Goal: Task Accomplishment & Management: Use online tool/utility

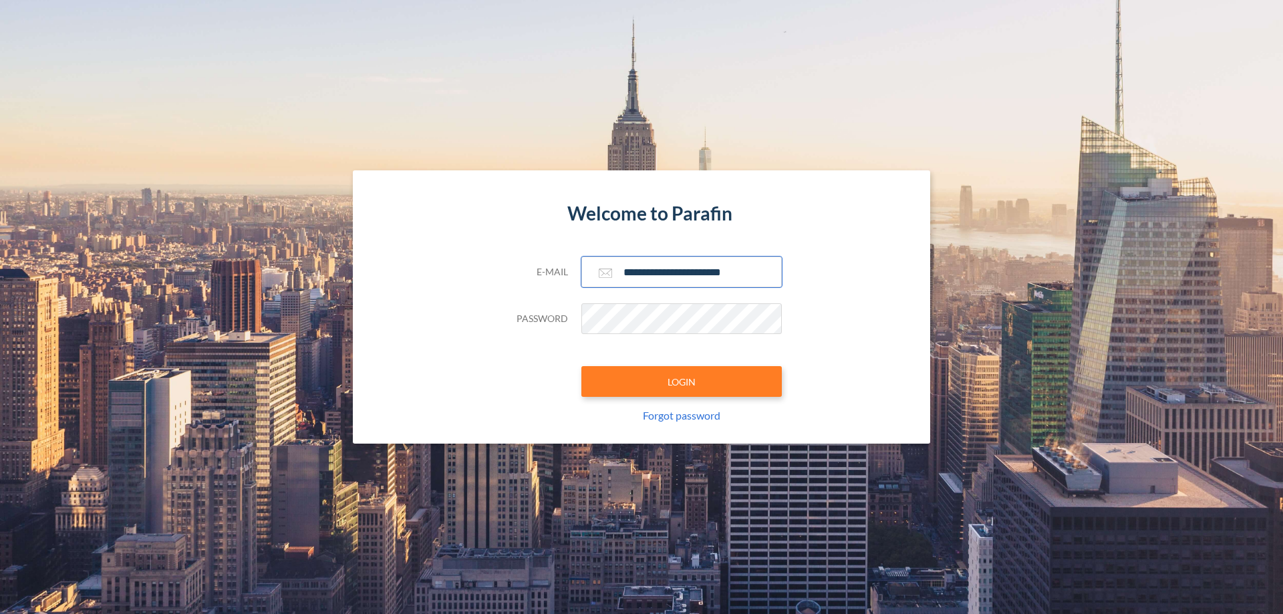
type input "**********"
click at [682, 382] on button "LOGIN" at bounding box center [681, 381] width 201 height 31
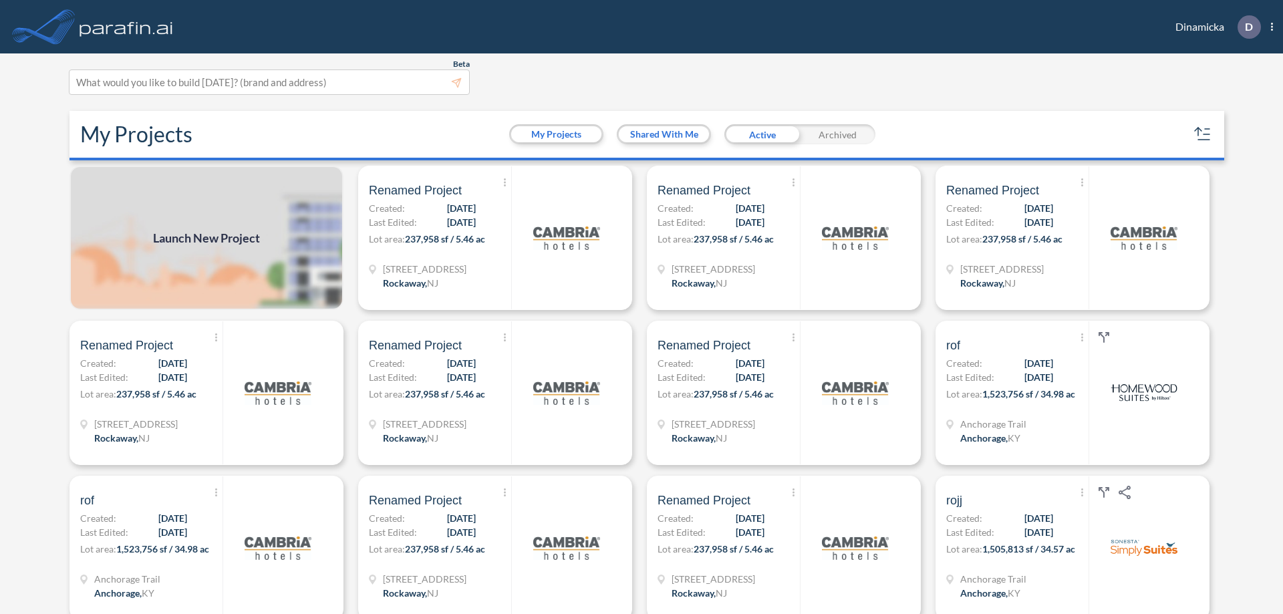
scroll to position [3, 0]
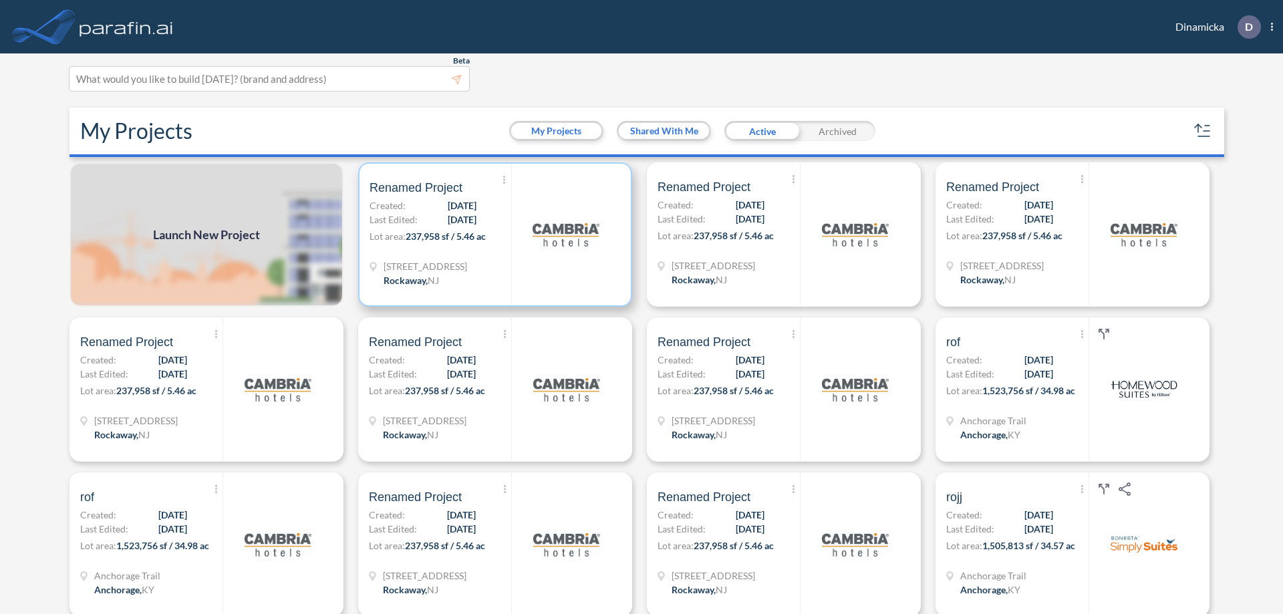
click at [493, 235] on p "Lot area: 237,958 sf / 5.46 ac" at bounding box center [441, 238] width 142 height 19
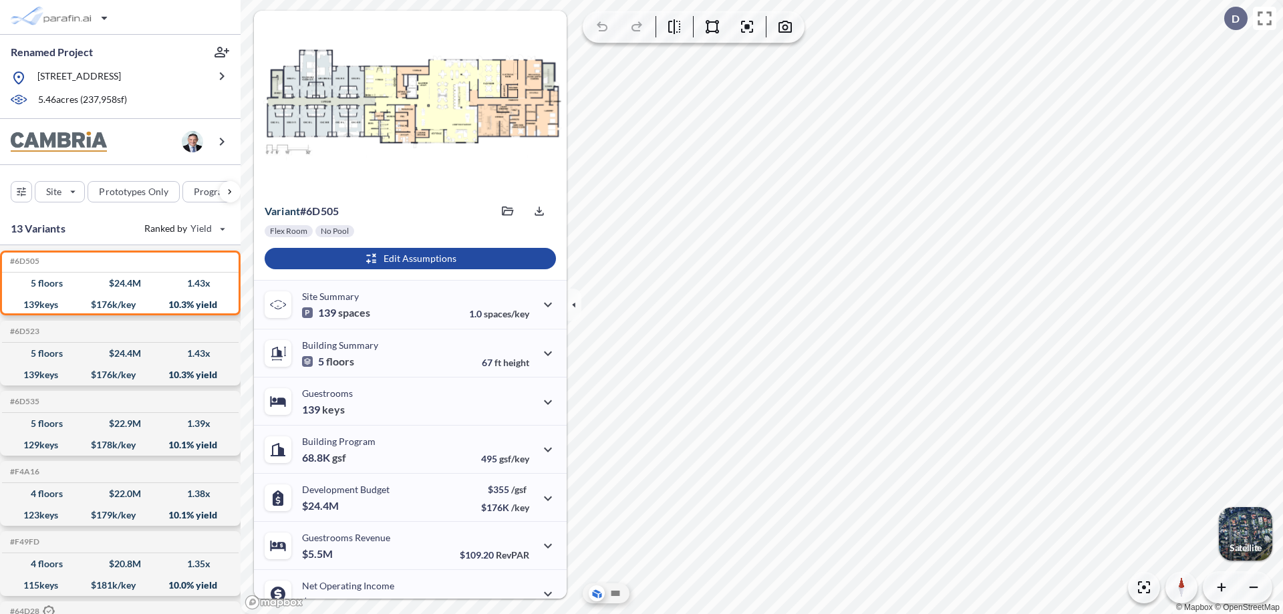
scroll to position [68, 0]
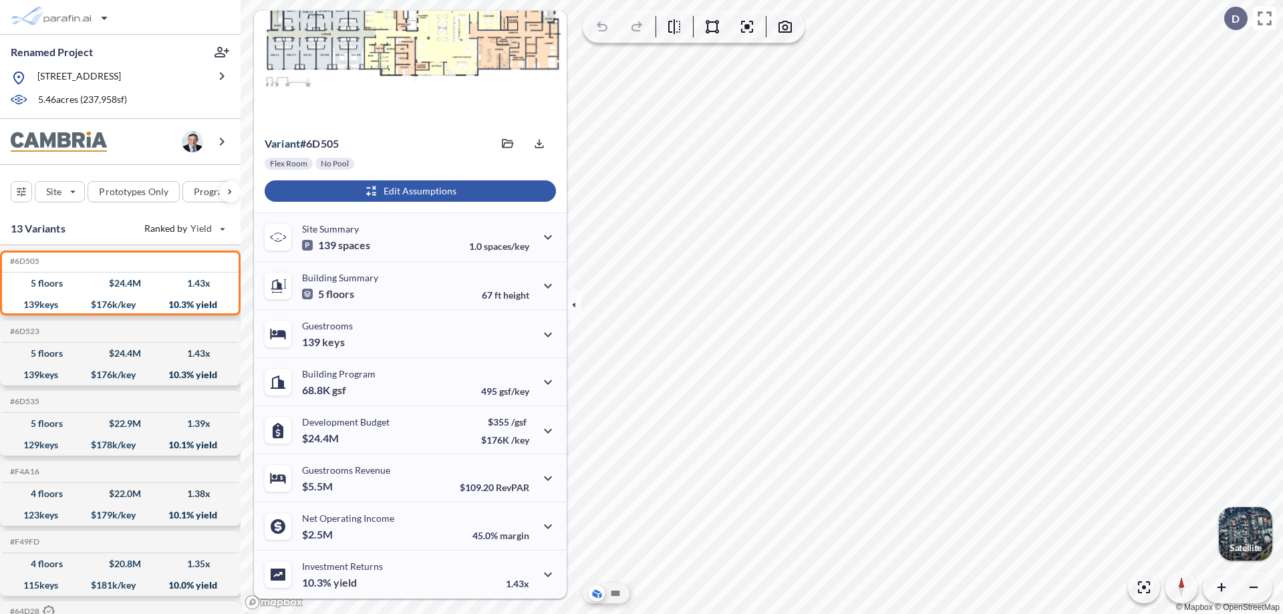
click at [408, 191] on div "button" at bounding box center [410, 190] width 291 height 21
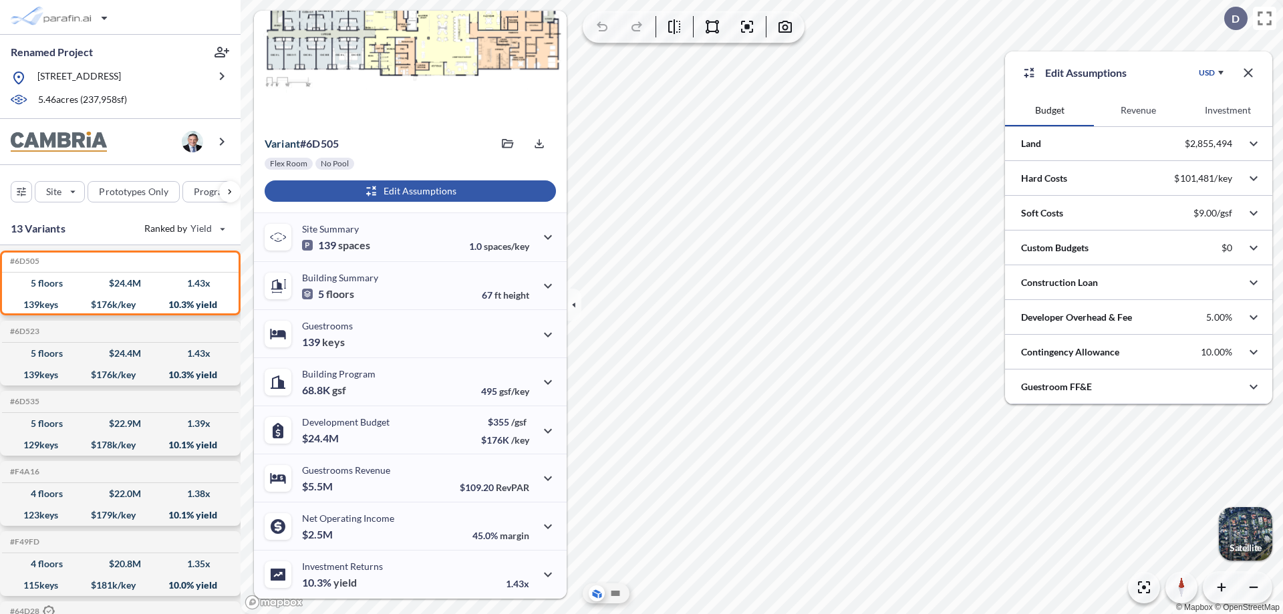
click at [1138, 110] on button "Revenue" at bounding box center [1138, 110] width 89 height 32
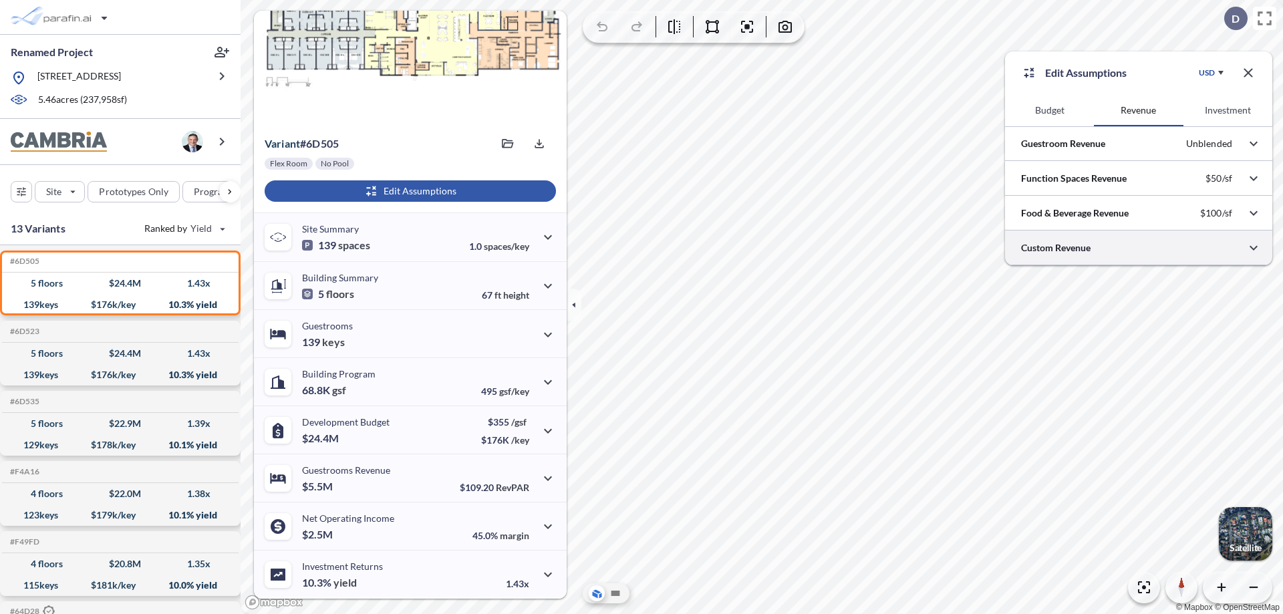
click at [1139, 248] on div at bounding box center [1138, 248] width 267 height 34
